Goal: Communication & Community: Answer question/provide support

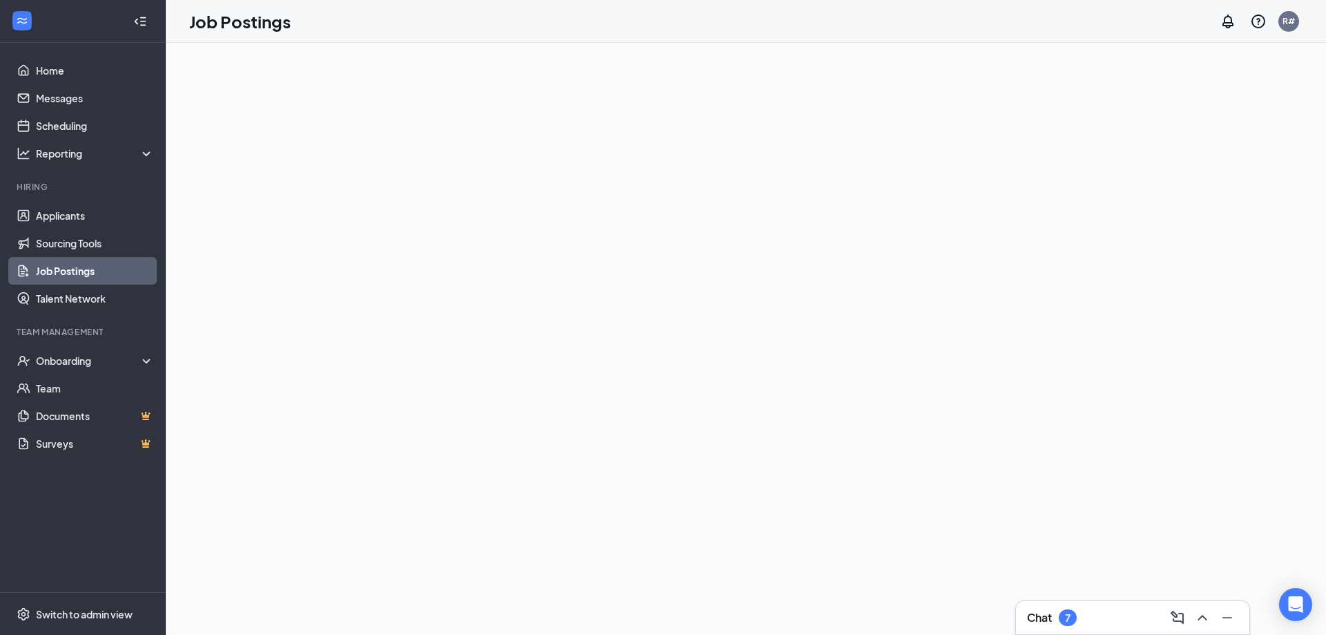
click at [1208, 614] on icon "ChevronUp" at bounding box center [1202, 617] width 17 height 17
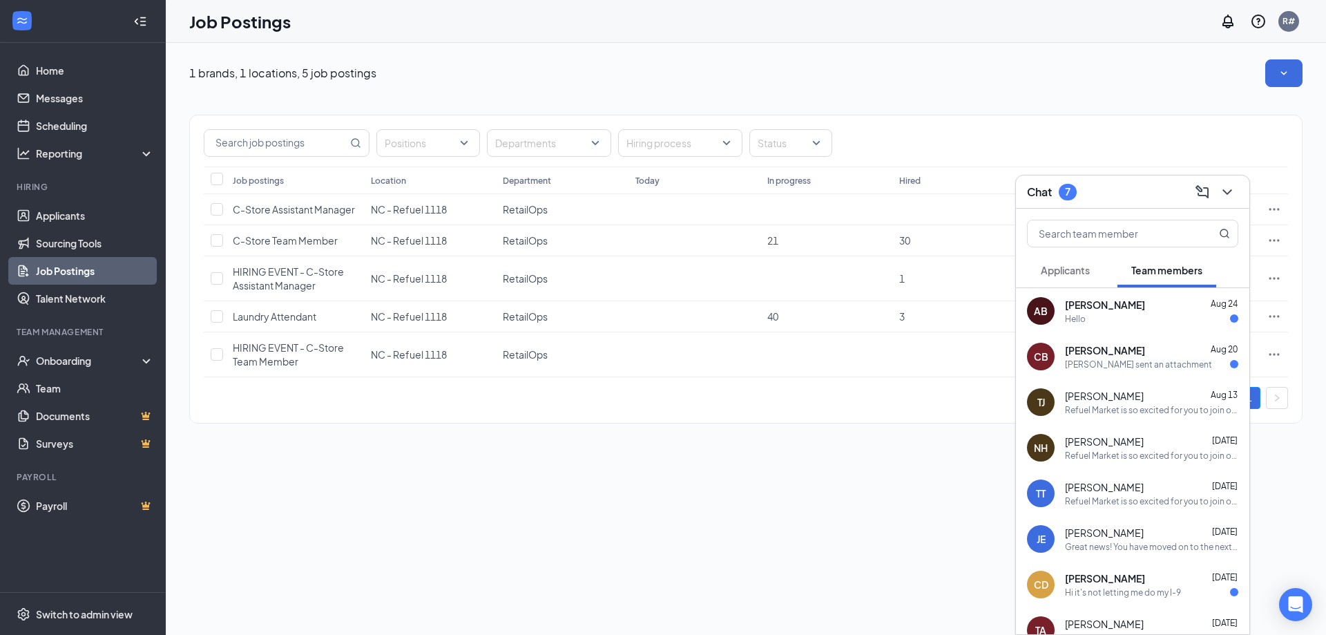
click at [1132, 311] on div "[PERSON_NAME] [DATE]" at bounding box center [1151, 305] width 173 height 14
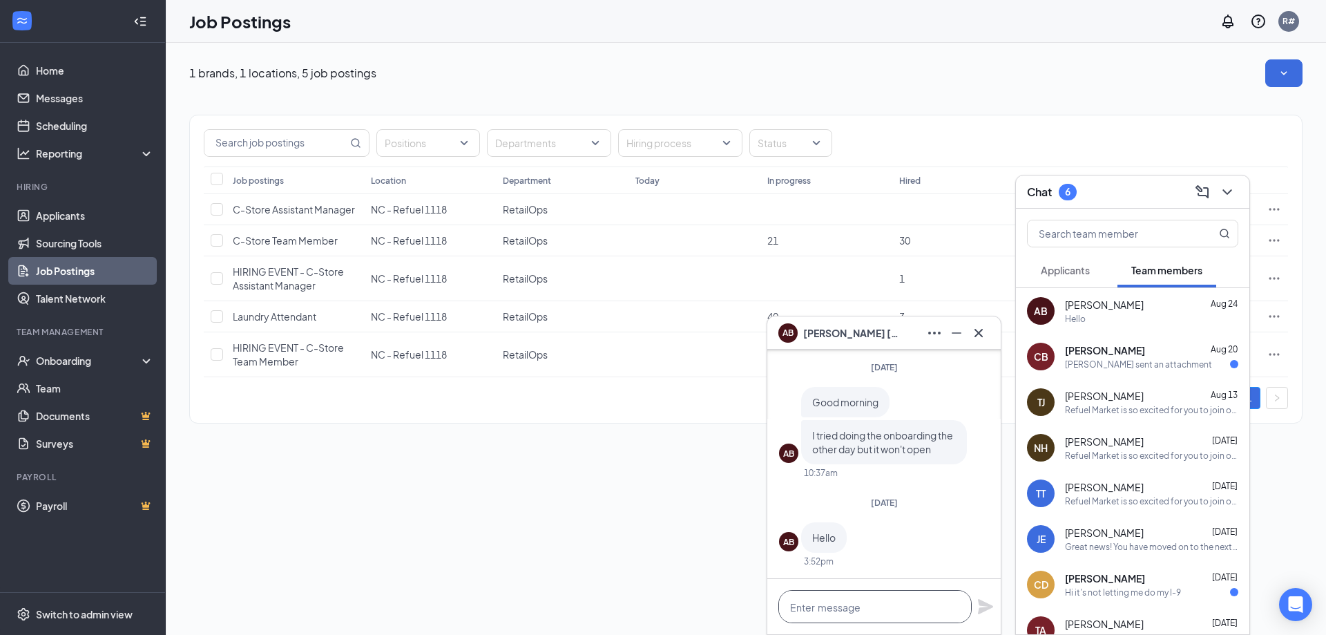
click at [898, 606] on textarea at bounding box center [874, 606] width 193 height 33
click at [832, 606] on textarea "unfortuntly your links have expired" at bounding box center [874, 606] width 193 height 33
click at [829, 604] on textarea "unfortuntly your links have expired" at bounding box center [874, 606] width 193 height 33
click at [844, 608] on textarea "unfortunetly your links have expired" at bounding box center [874, 606] width 193 height 33
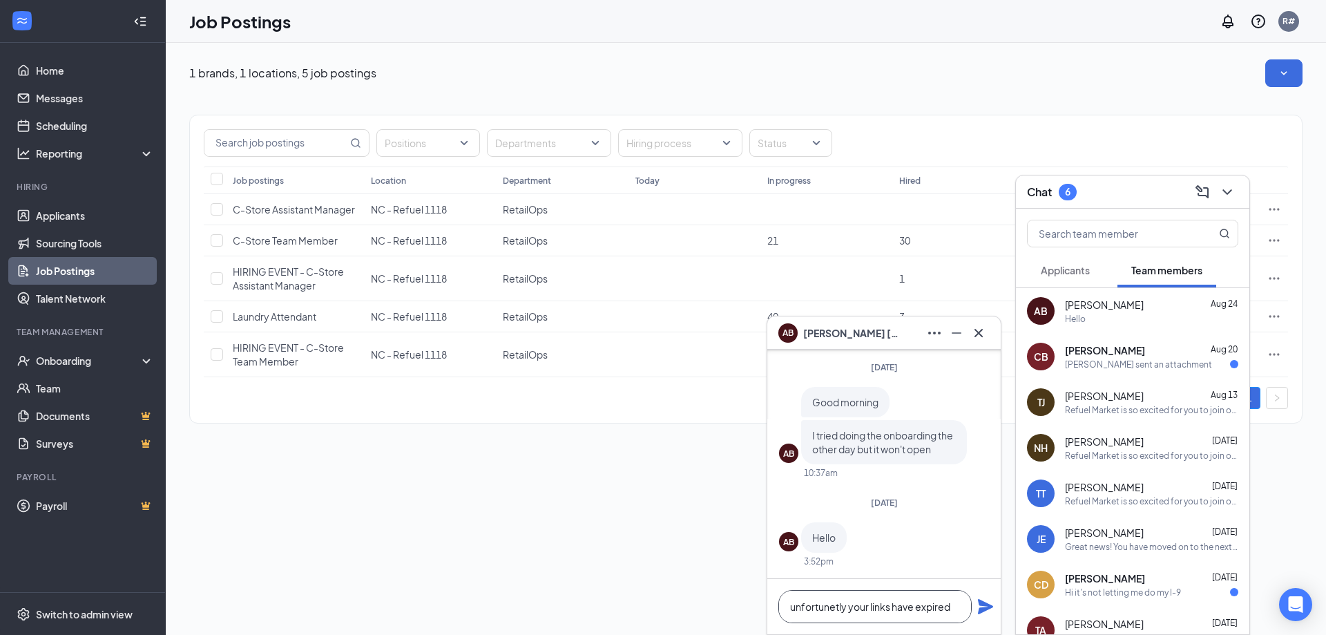
click at [843, 602] on textarea "unfortunetly your links have expired" at bounding box center [874, 606] width 193 height 33
click at [836, 605] on textarea "unfortunetley your links have expired" at bounding box center [874, 606] width 193 height 33
type textarea "unfortunately your links have expired"
click at [984, 604] on icon "Plane" at bounding box center [985, 606] width 15 height 15
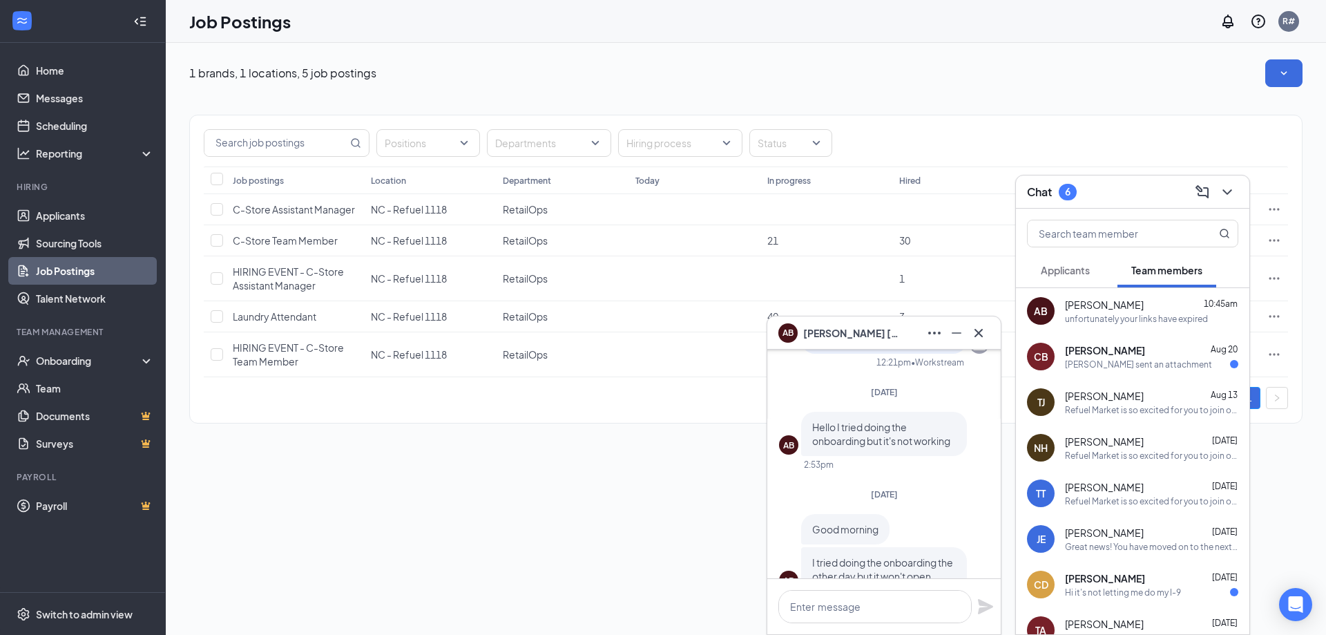
scroll to position [-345, 0]
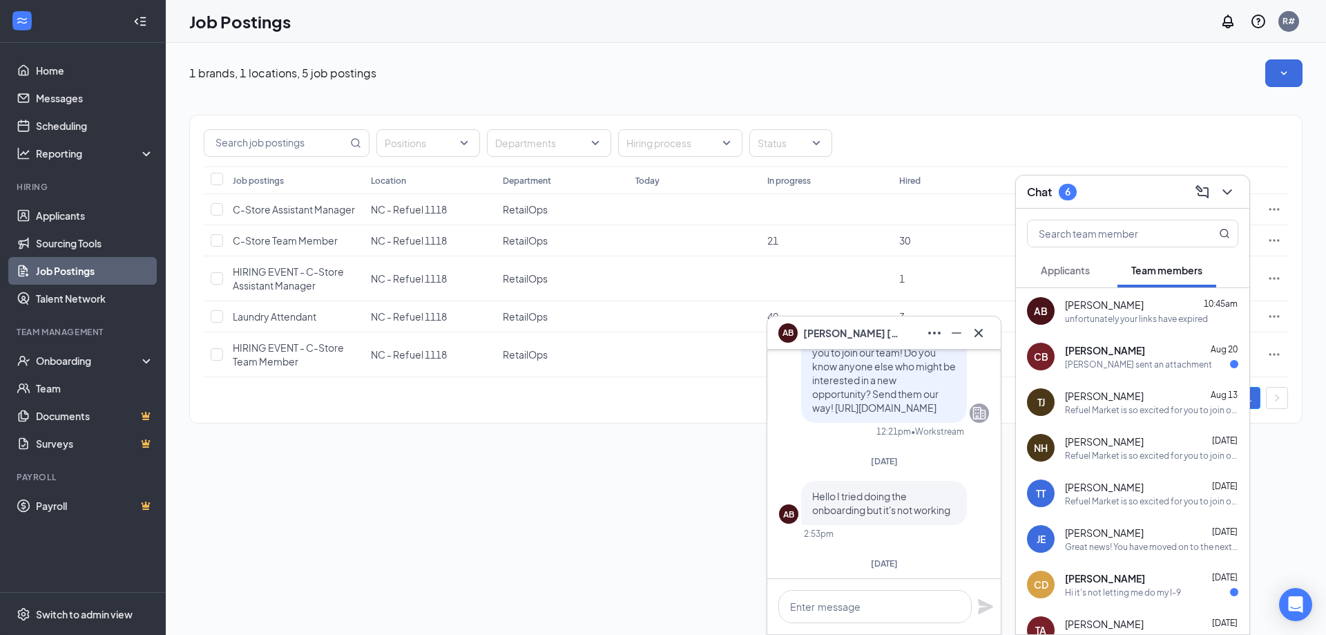
click at [1136, 370] on div "[PERSON_NAME] sent an attachment" at bounding box center [1138, 364] width 147 height 12
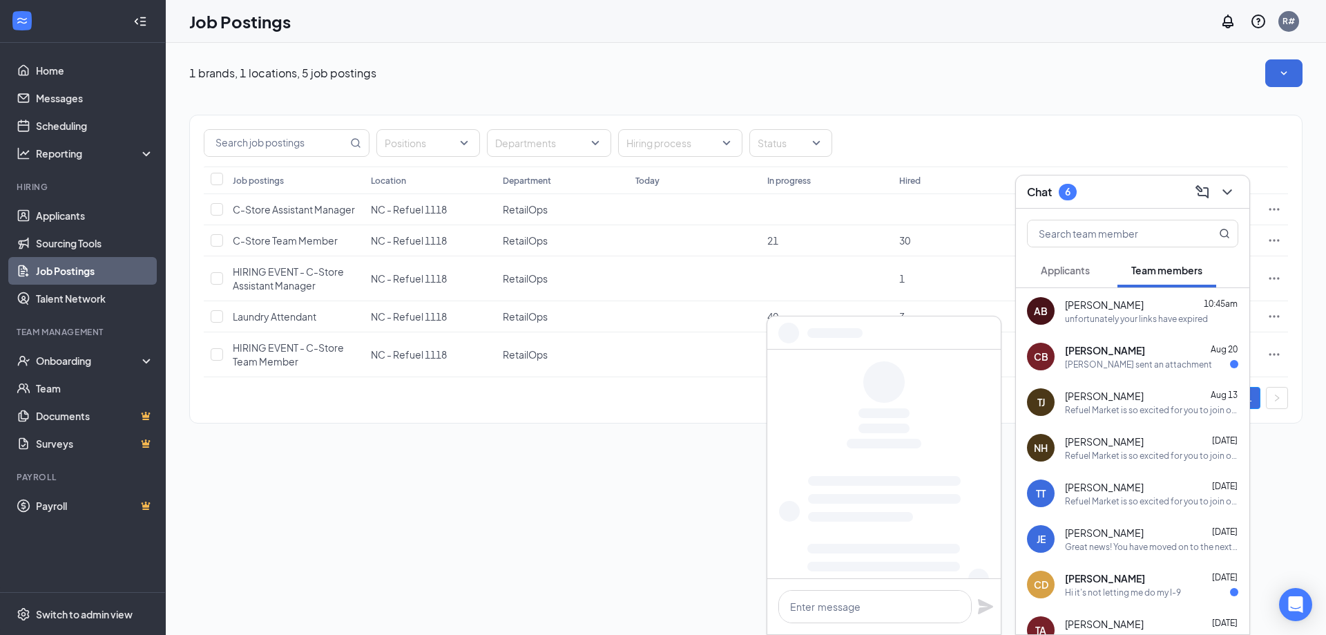
scroll to position [0, 0]
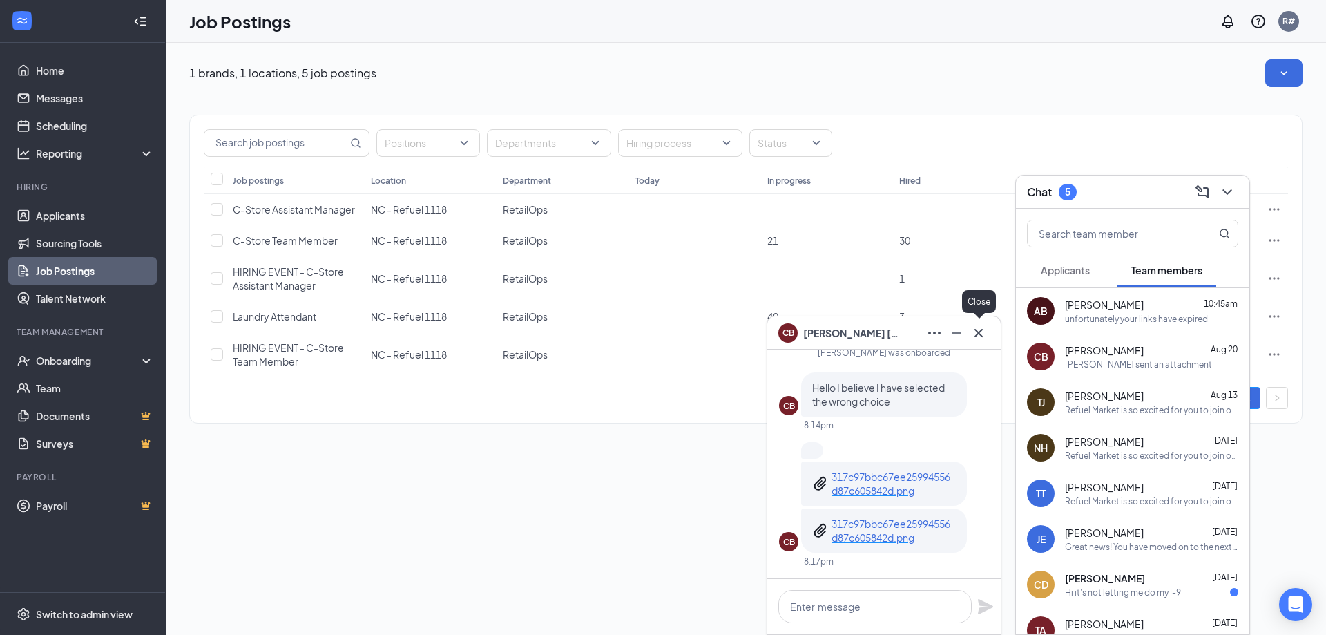
click at [985, 333] on icon "Cross" at bounding box center [978, 333] width 17 height 17
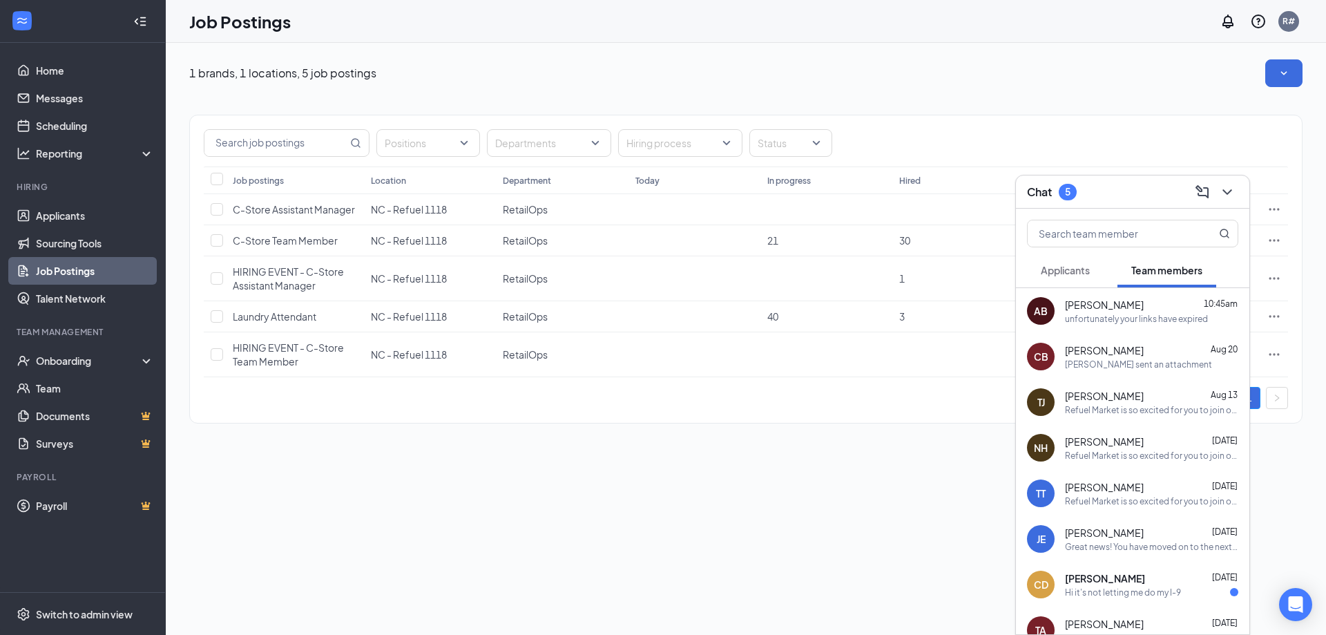
click at [1234, 195] on icon "ChevronDown" at bounding box center [1227, 192] width 17 height 17
